Goal: Task Accomplishment & Management: Use online tool/utility

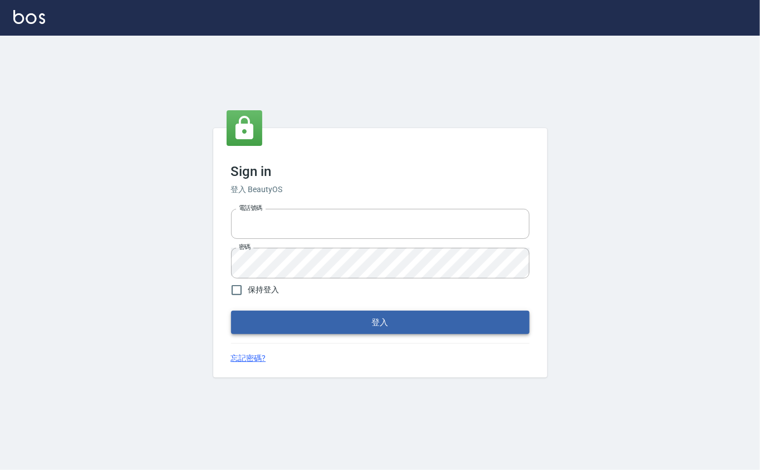
type input "0912271117"
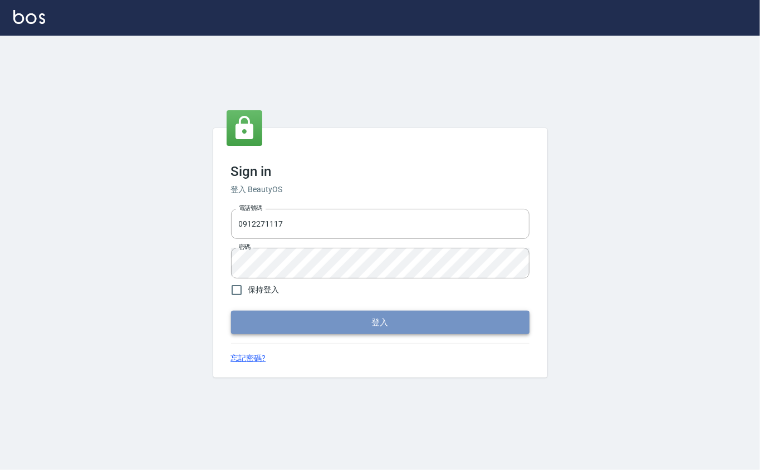
click at [276, 312] on button "登入" at bounding box center [380, 322] width 298 height 23
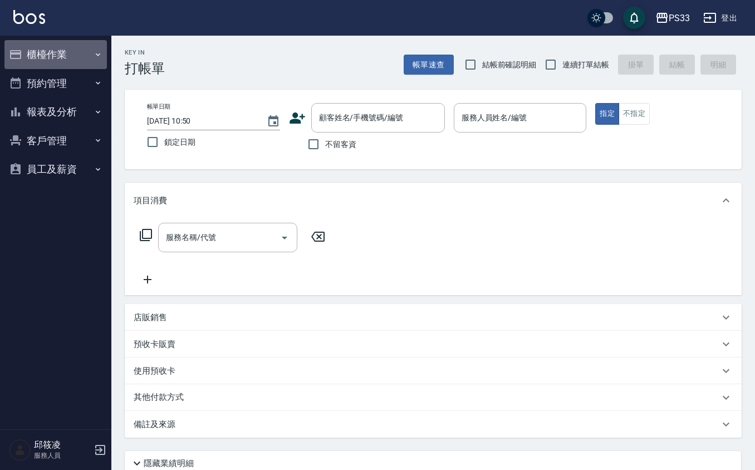
drag, startPoint x: 75, startPoint y: 62, endPoint x: 71, endPoint y: 115, distance: 52.4
click at [75, 61] on button "櫃檯作業" at bounding box center [55, 54] width 102 height 29
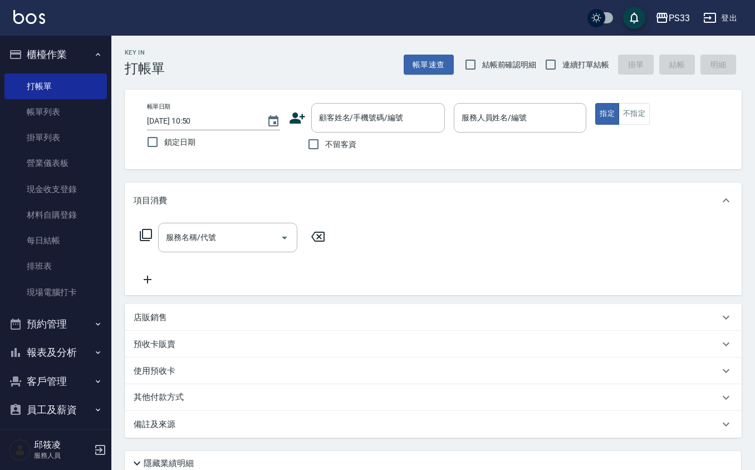
click at [61, 305] on ul "打帳單 帳單列表 掛單列表 營業儀表板 現金收支登錄 材料自購登錄 每日結帳 排班表 現場電腦打卡" at bounding box center [55, 189] width 102 height 240
click at [70, 294] on link "現場電腦打卡" at bounding box center [55, 292] width 102 height 26
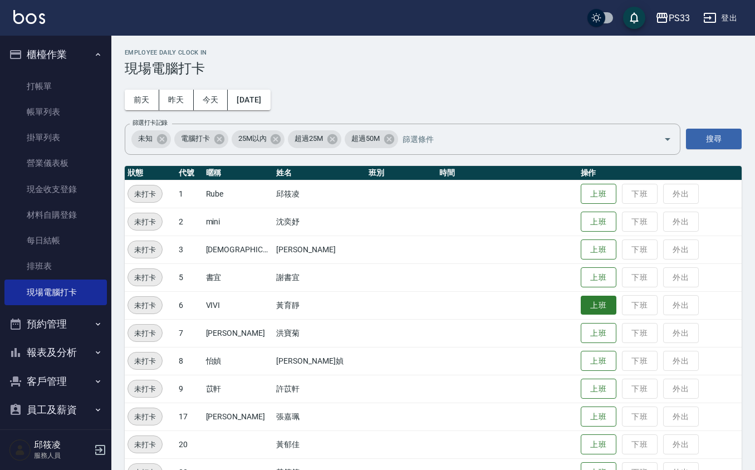
click at [581, 305] on button "上班" at bounding box center [599, 305] width 36 height 19
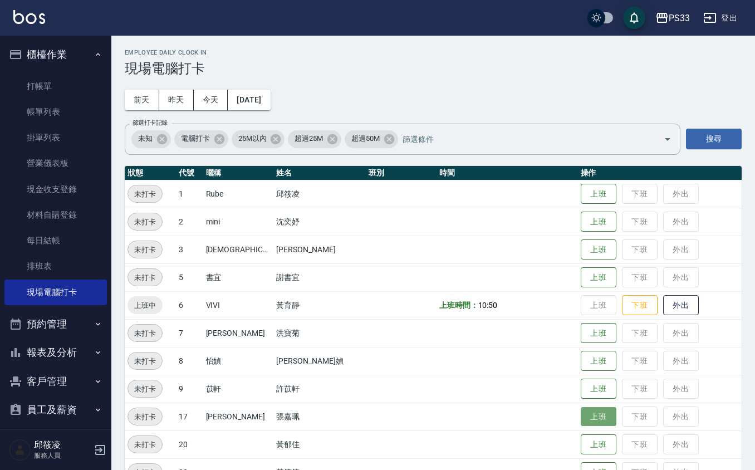
click at [581, 413] on button "上班" at bounding box center [599, 416] width 36 height 19
click at [581, 225] on button "上班" at bounding box center [599, 221] width 36 height 19
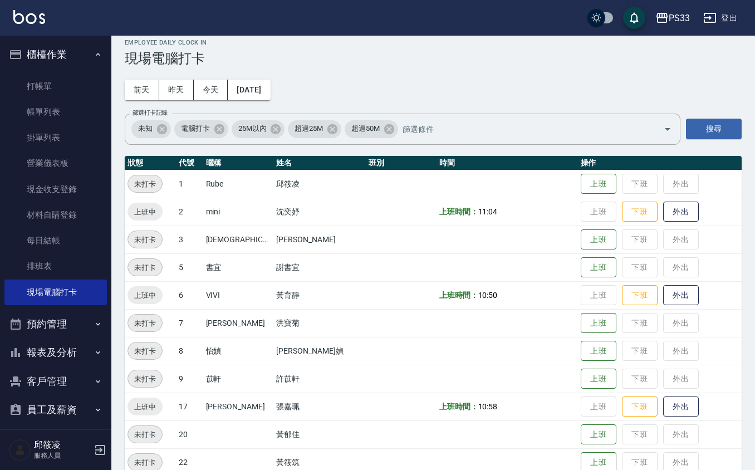
scroll to position [29, 0]
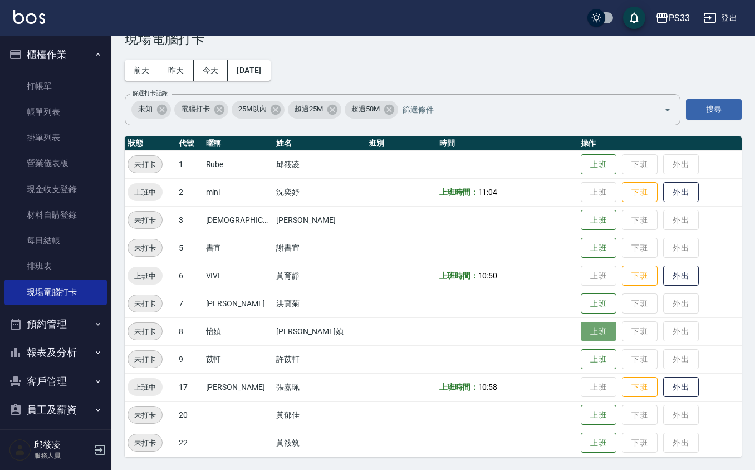
click at [581, 328] on button "上班" at bounding box center [599, 331] width 36 height 19
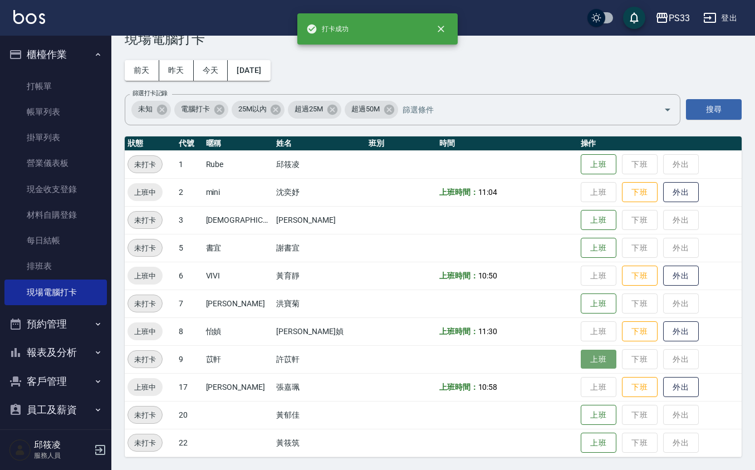
click at [581, 353] on button "上班" at bounding box center [599, 359] width 36 height 19
click at [581, 165] on button "上班" at bounding box center [599, 164] width 36 height 19
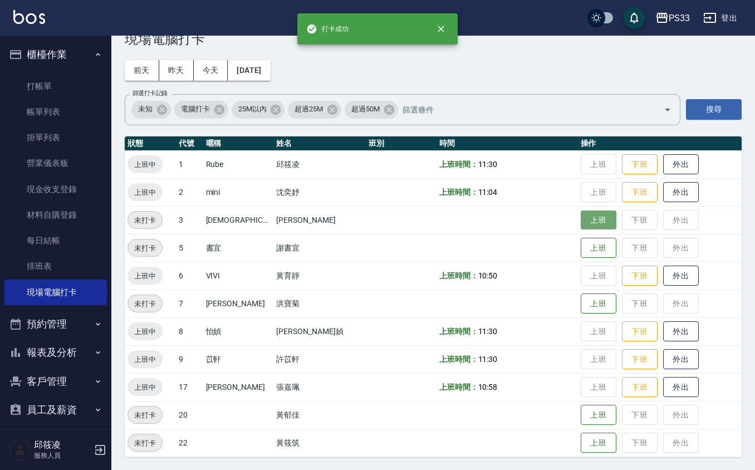
click at [581, 222] on button "上班" at bounding box center [599, 219] width 36 height 19
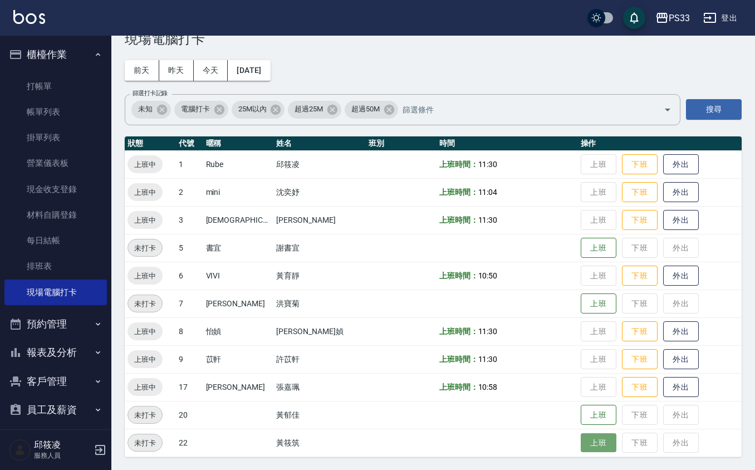
click at [581, 439] on button "上班" at bounding box center [599, 442] width 36 height 19
